Goal: Task Accomplishment & Management: Use online tool/utility

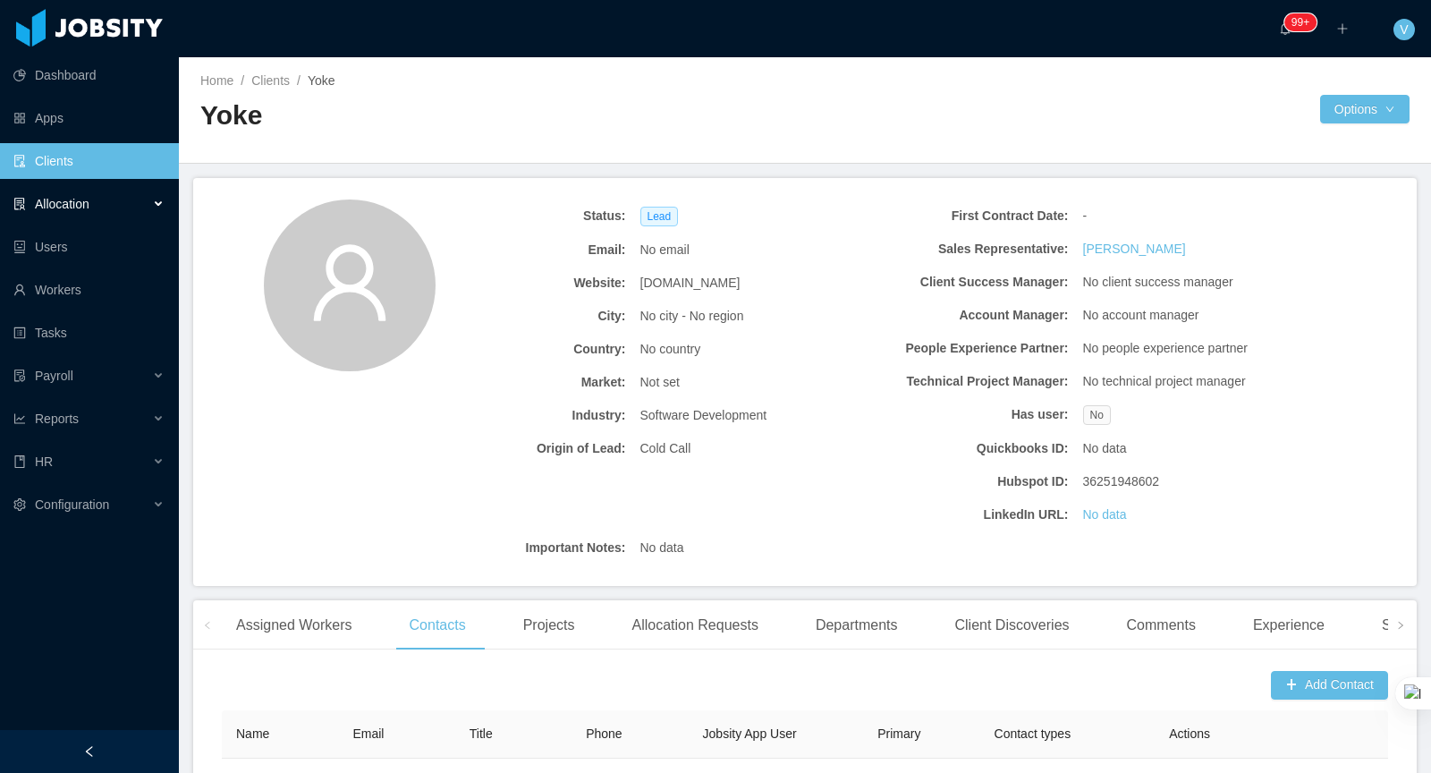
click at [115, 208] on div "Allocation" at bounding box center [89, 204] width 179 height 36
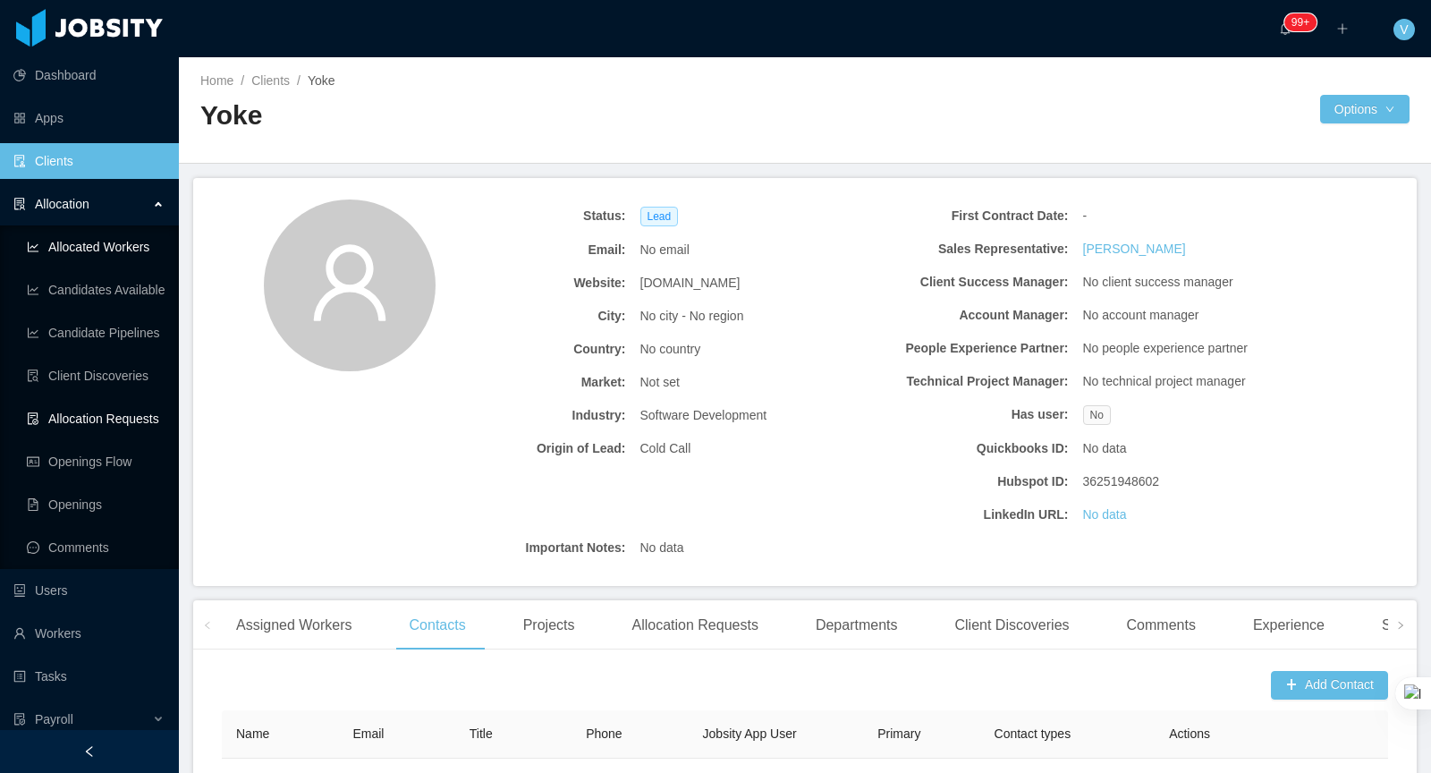
scroll to position [154, 0]
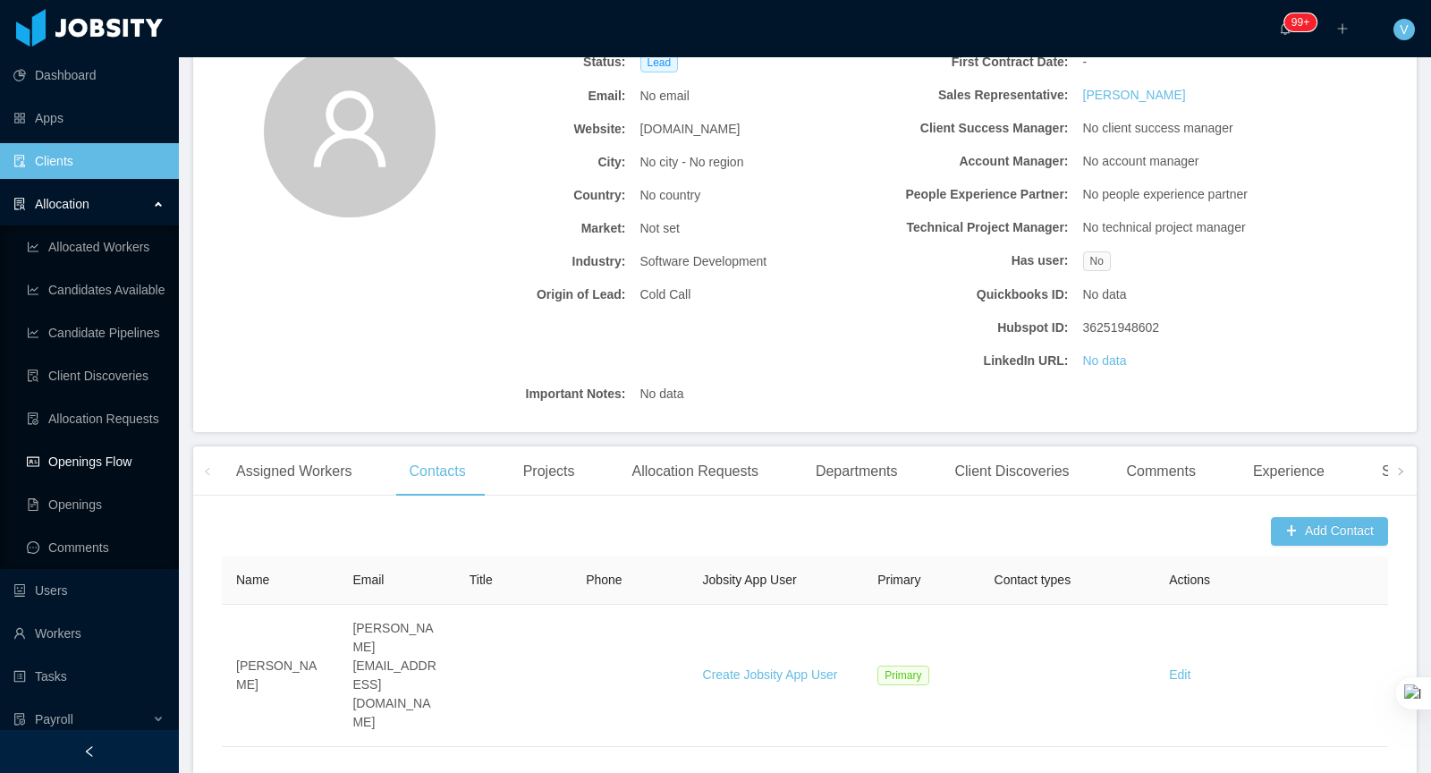
click at [91, 462] on link "Openings Flow" at bounding box center [96, 462] width 138 height 36
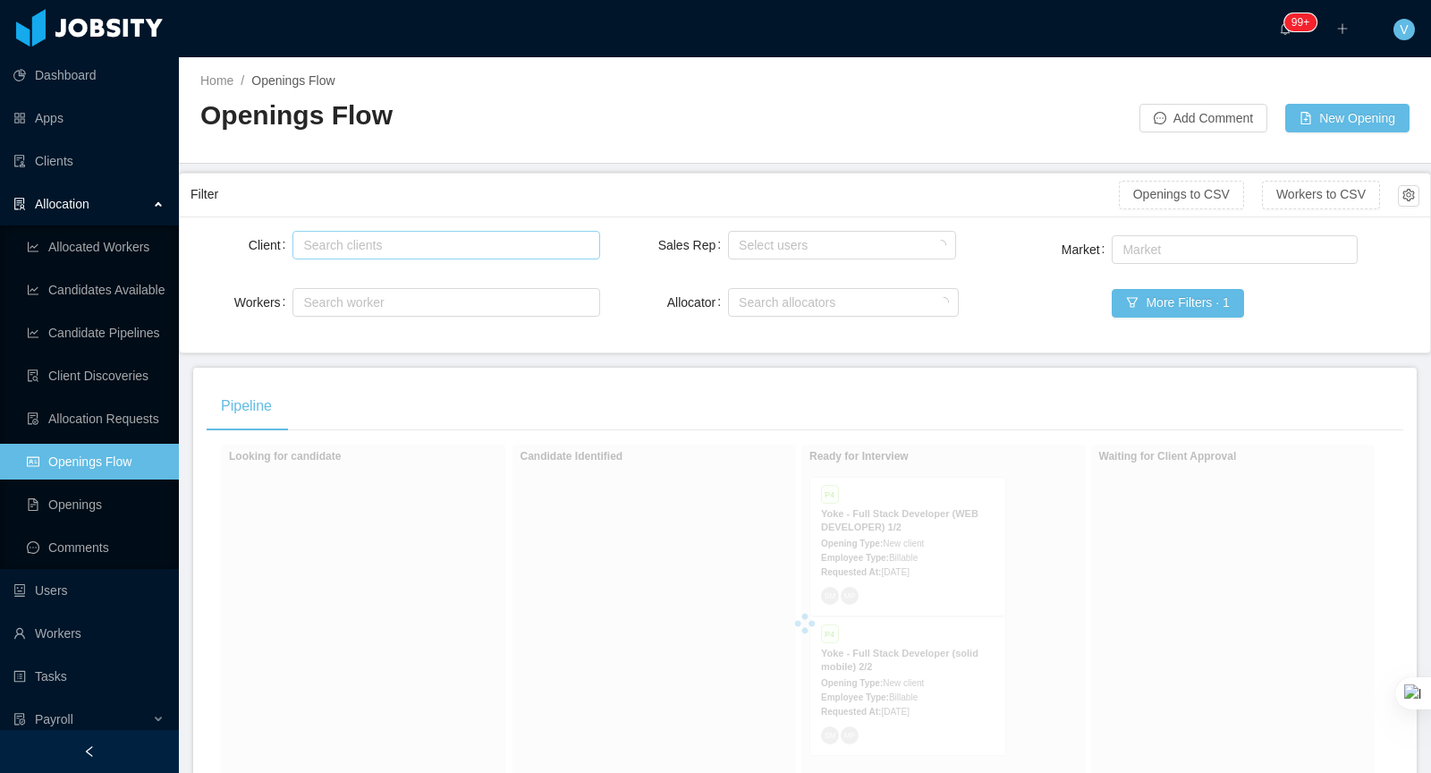
click at [380, 244] on div "Search clients" at bounding box center [441, 245] width 277 height 18
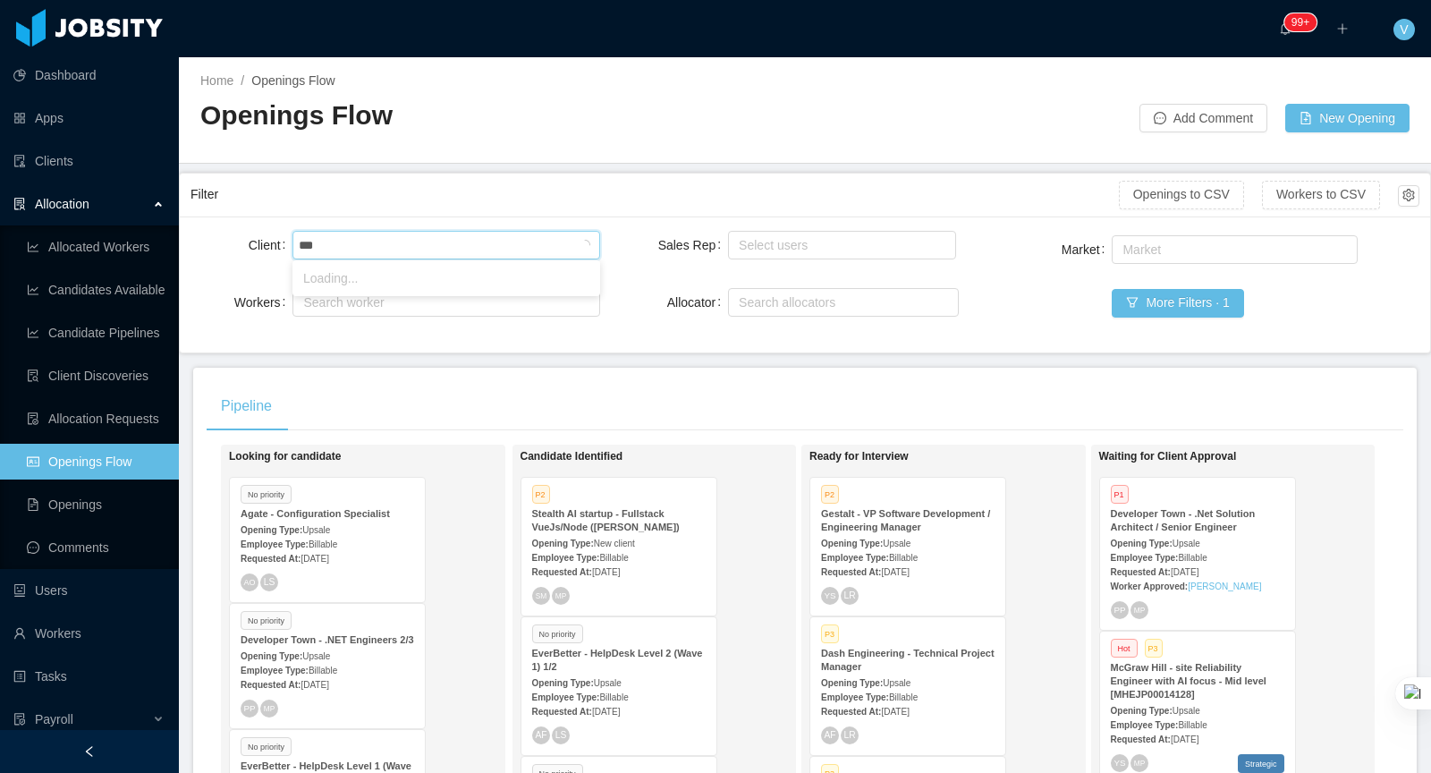
type input "****"
click at [361, 272] on li "Yoke" at bounding box center [446, 278] width 308 height 29
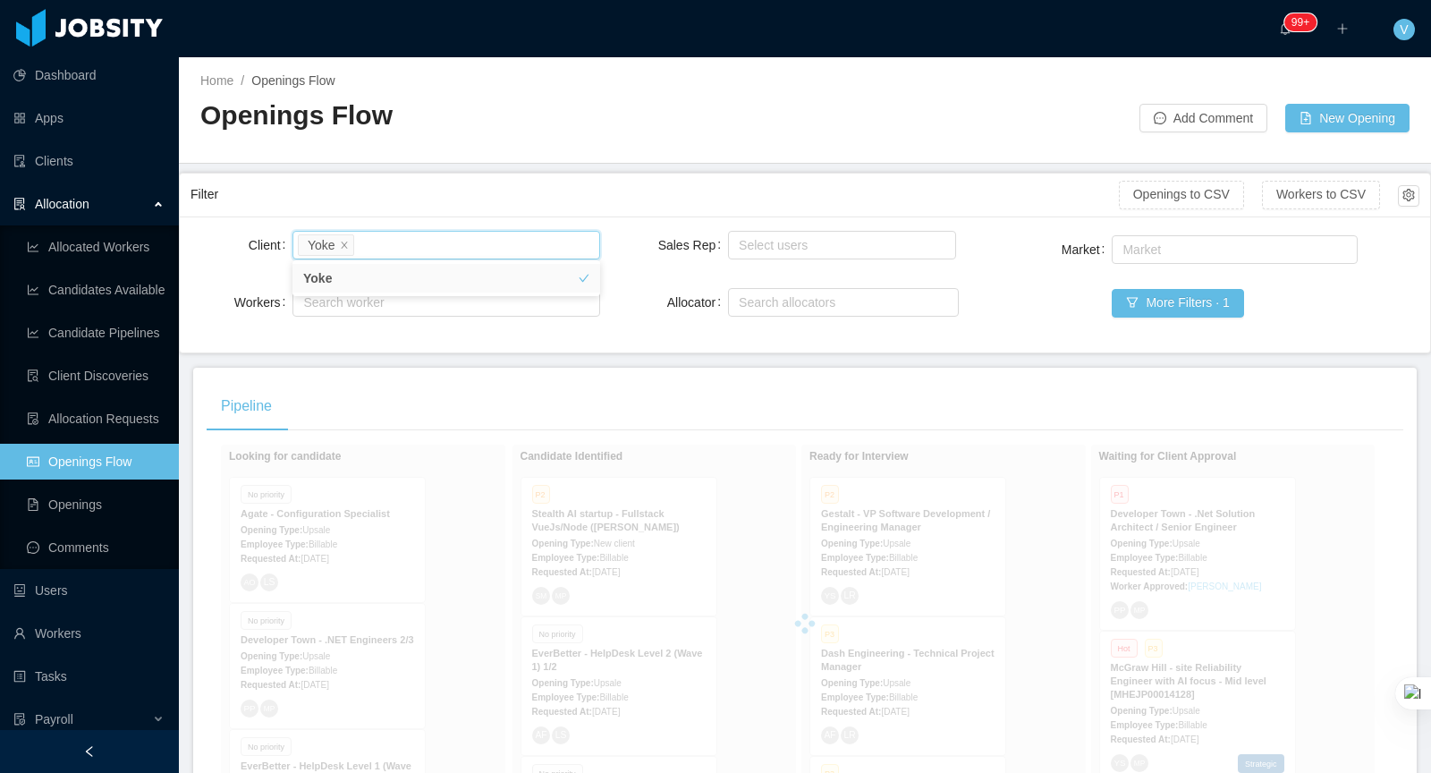
click at [456, 191] on div "Filter" at bounding box center [655, 194] width 928 height 33
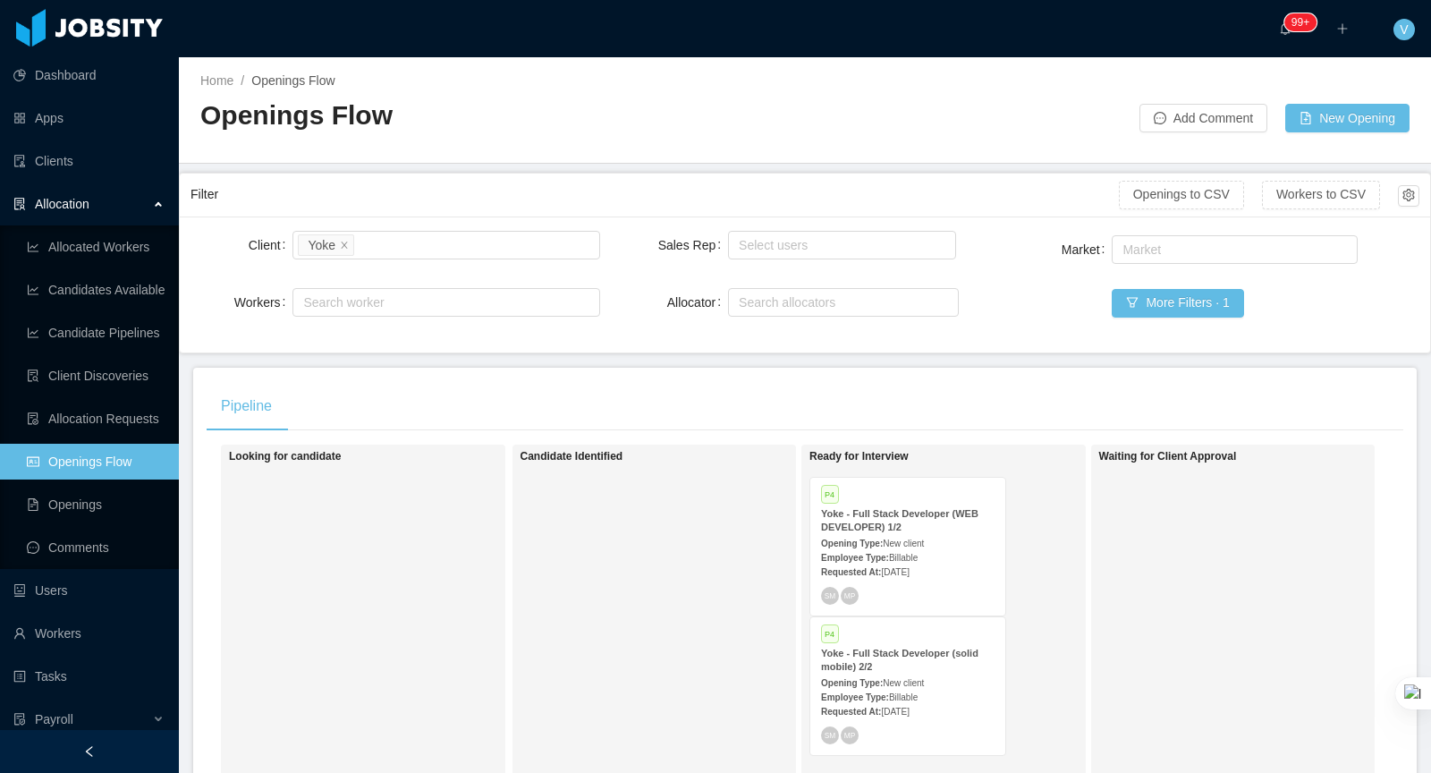
click at [918, 556] on span "Billable" at bounding box center [903, 558] width 29 height 10
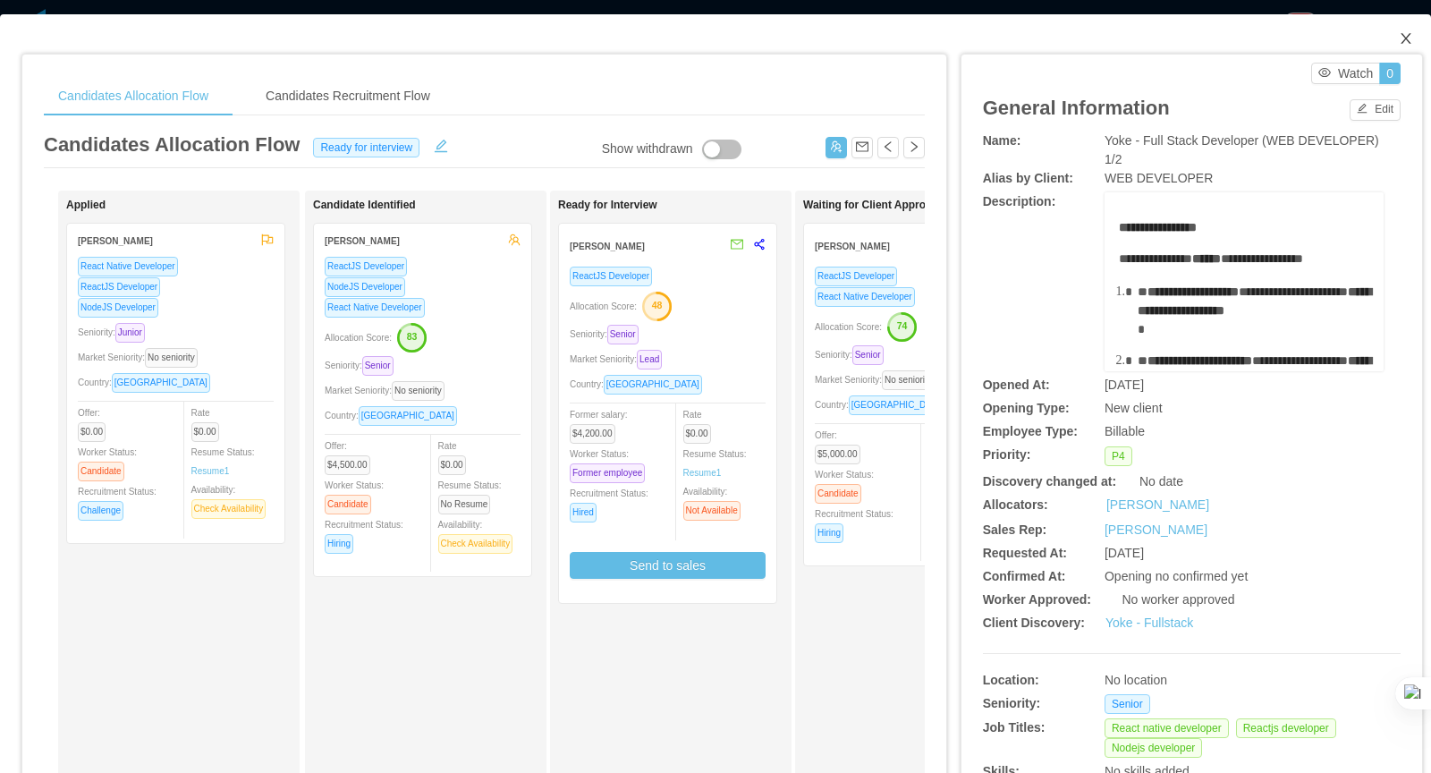
click at [1407, 39] on icon "icon: close" at bounding box center [1406, 38] width 10 height 11
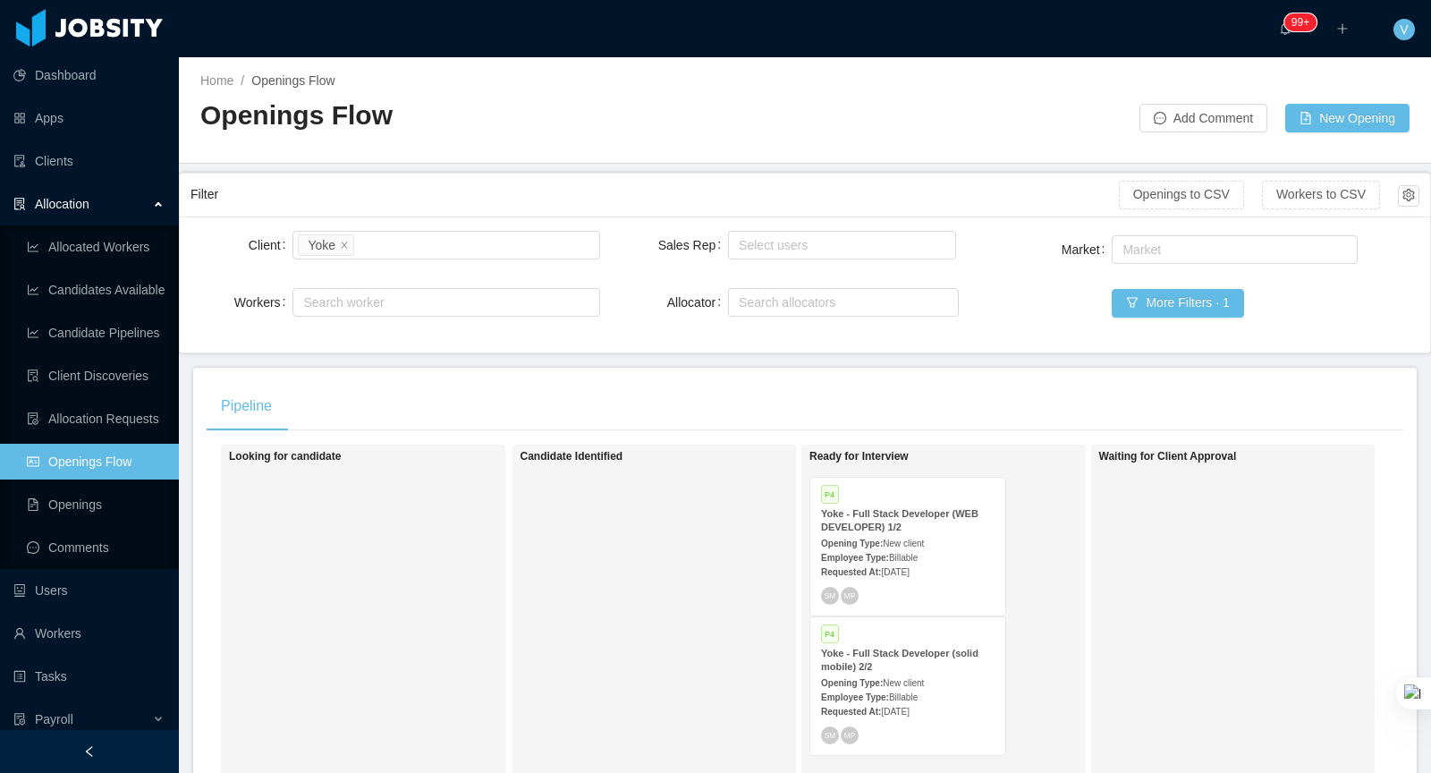
click at [945, 694] on div "Employee Type: Billable" at bounding box center [908, 696] width 174 height 19
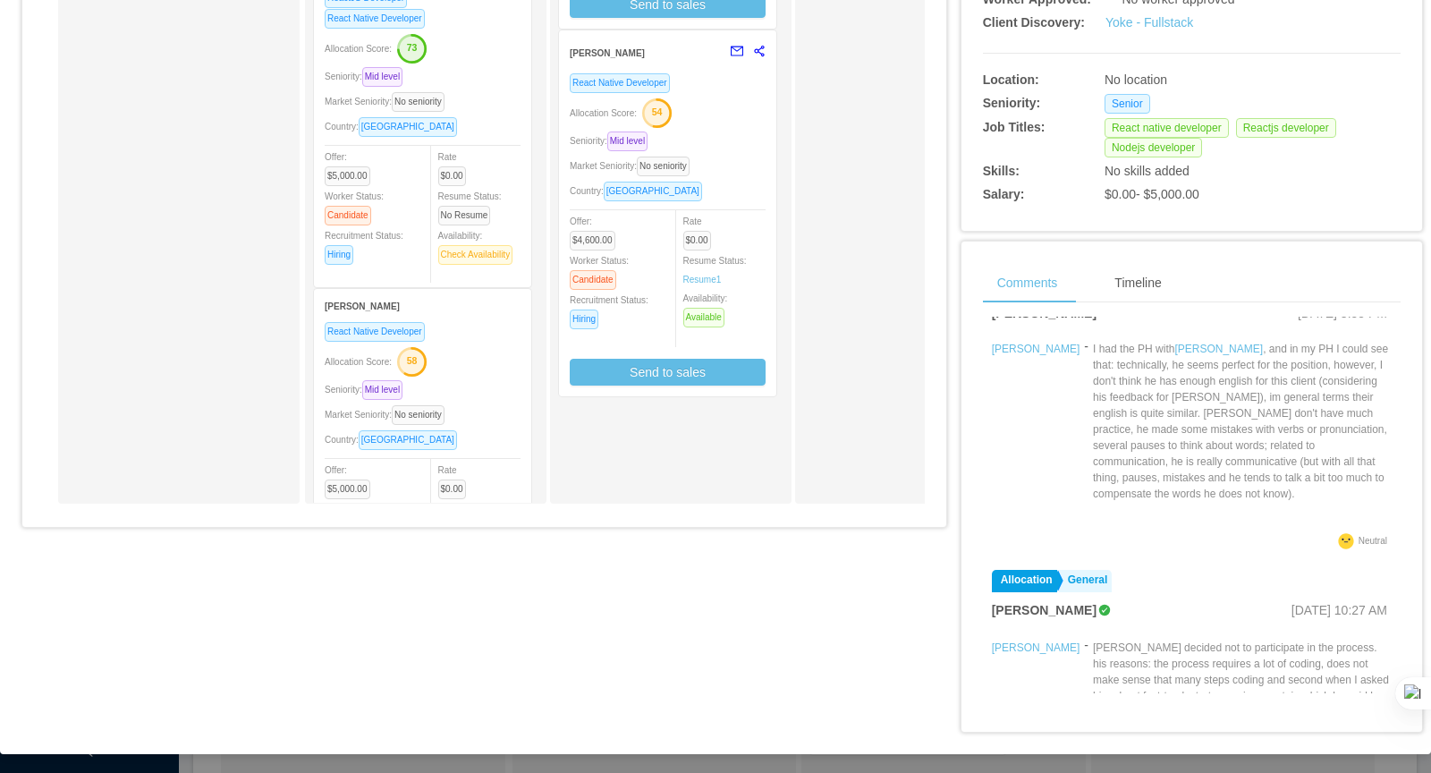
scroll to position [391, 0]
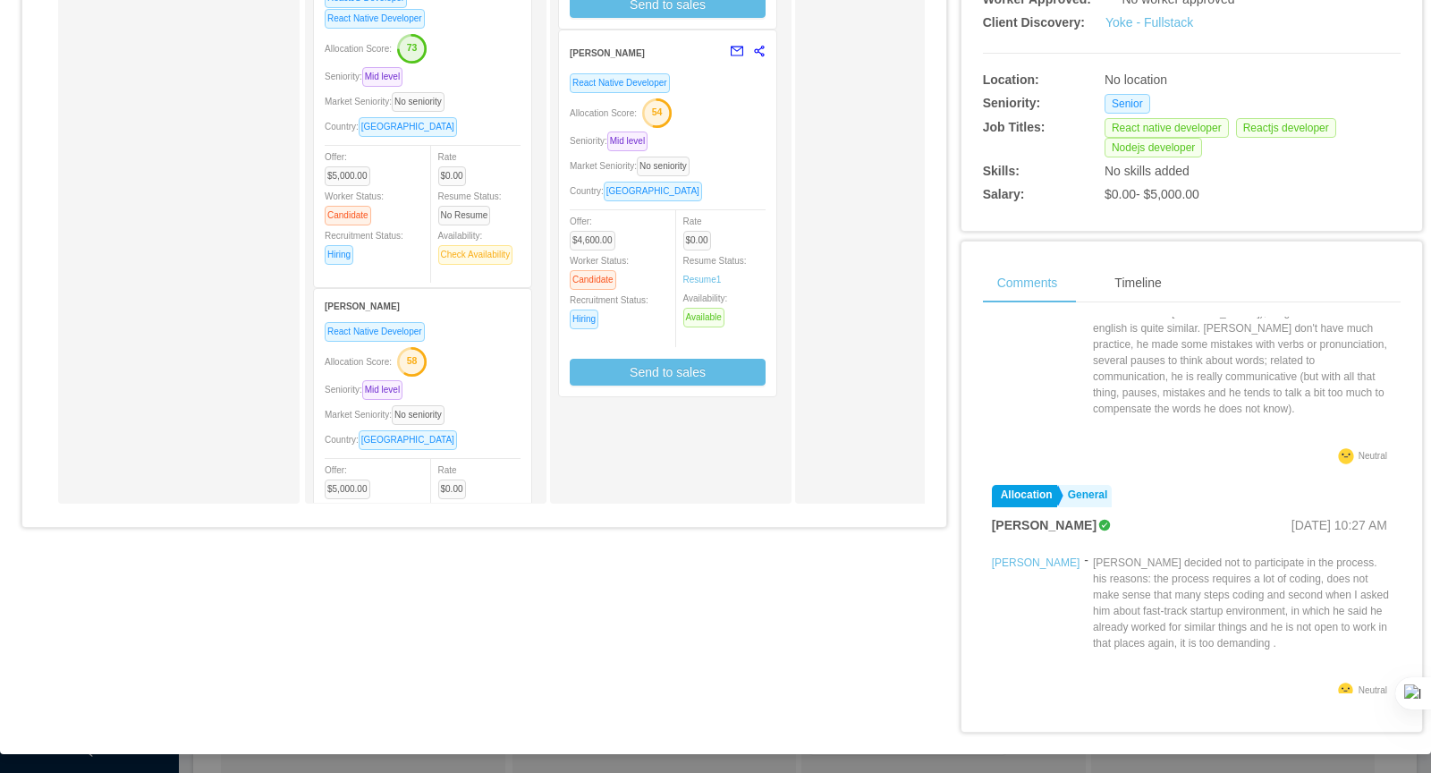
click at [1132, 301] on div "Comments Timeline Filters Add Comment Allocation Sent To Client [PERSON_NAME] […" at bounding box center [1192, 509] width 418 height 492
click at [1122, 287] on div "Timeline" at bounding box center [1137, 283] width 75 height 40
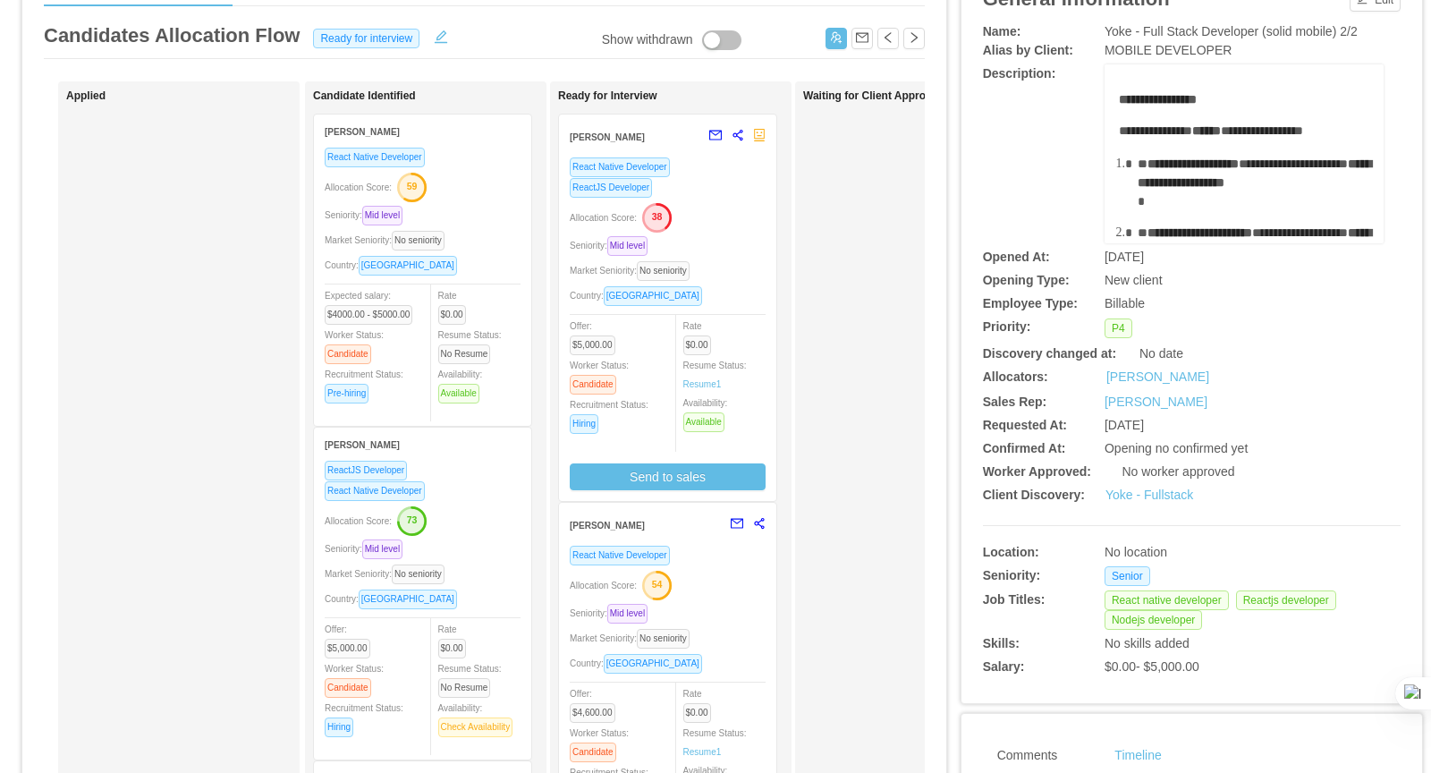
scroll to position [0, 0]
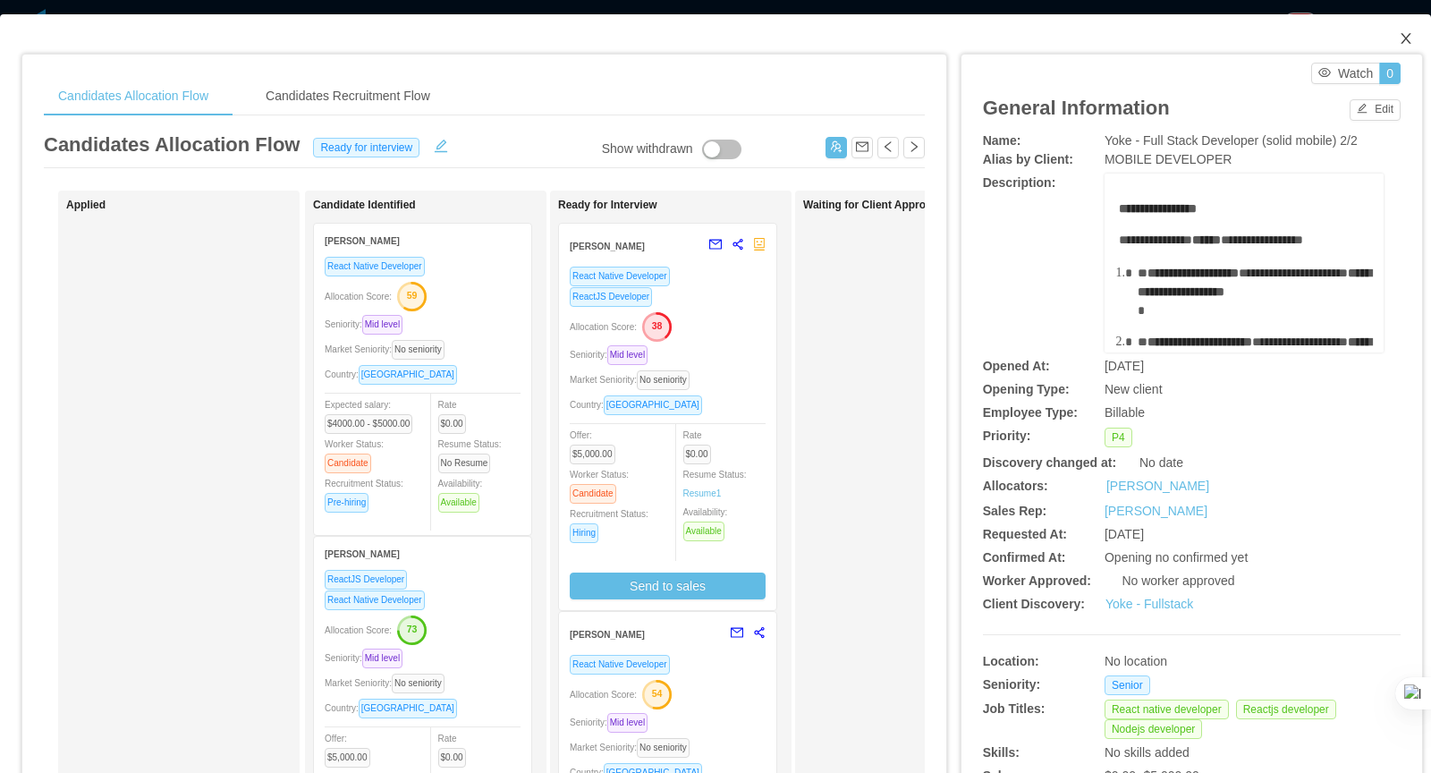
click at [1410, 40] on icon "icon: close" at bounding box center [1406, 38] width 14 height 14
